Goal: Information Seeking & Learning: Learn about a topic

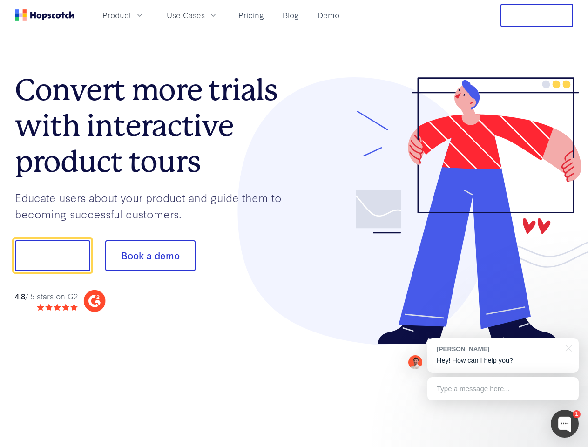
click at [294, 223] on div at bounding box center [433, 211] width 279 height 268
click at [131, 15] on span "Product" at bounding box center [116, 15] width 29 height 12
click at [205, 15] on span "Use Cases" at bounding box center [186, 15] width 38 height 12
click at [537, 15] on button "Free Trial" at bounding box center [537, 15] width 73 height 23
click at [52, 256] on button "Show me!" at bounding box center [52, 255] width 75 height 31
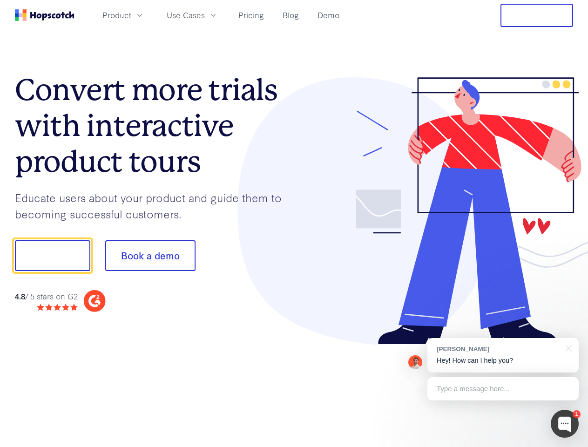
click at [150, 256] on button "Book a demo" at bounding box center [150, 255] width 90 height 31
click at [565, 424] on div at bounding box center [565, 424] width 28 height 28
click at [503, 355] on div "[PERSON_NAME] Hey! How can I help you?" at bounding box center [502, 355] width 151 height 34
click at [567, 347] on div at bounding box center [491, 254] width 175 height 311
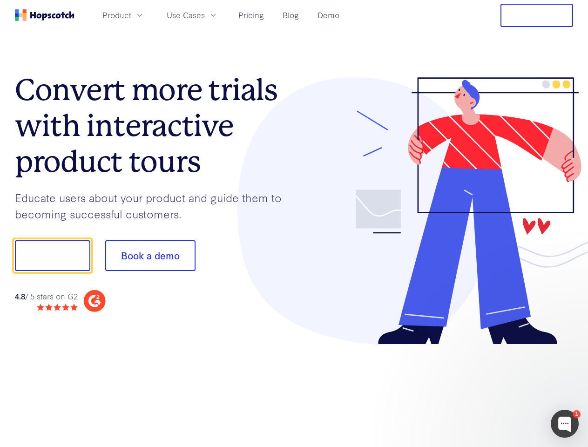
click at [503, 389] on div at bounding box center [491, 317] width 175 height 186
